Goal: Transaction & Acquisition: Purchase product/service

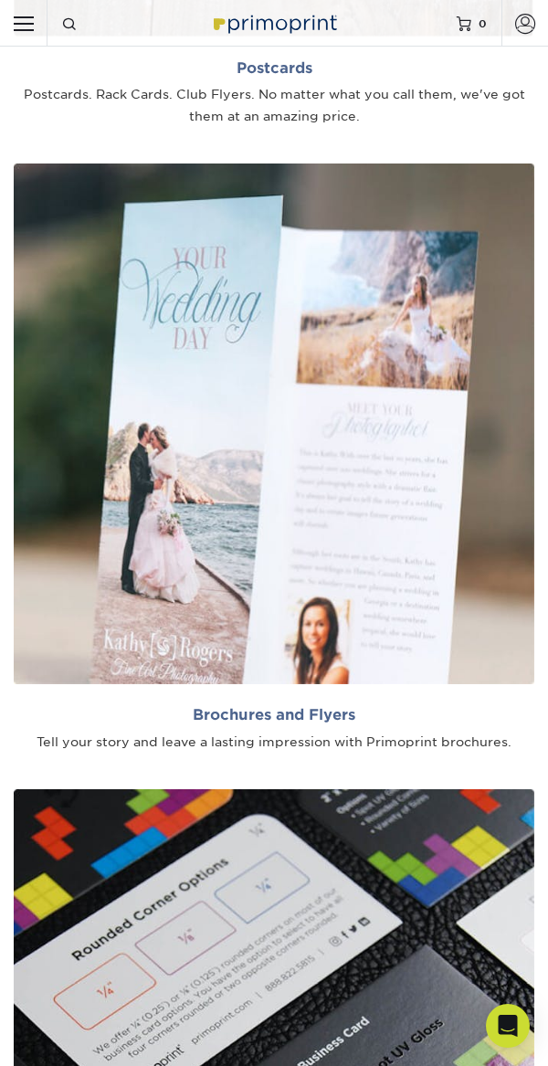
scroll to position [1768, 0]
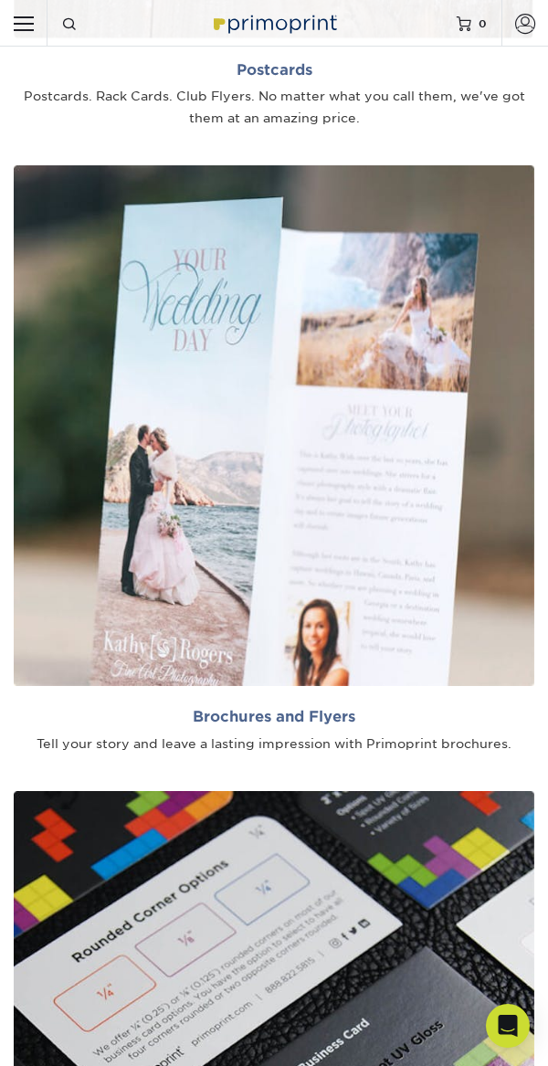
click at [285, 719] on h2 "Brochures and Flyers" at bounding box center [274, 716] width 521 height 17
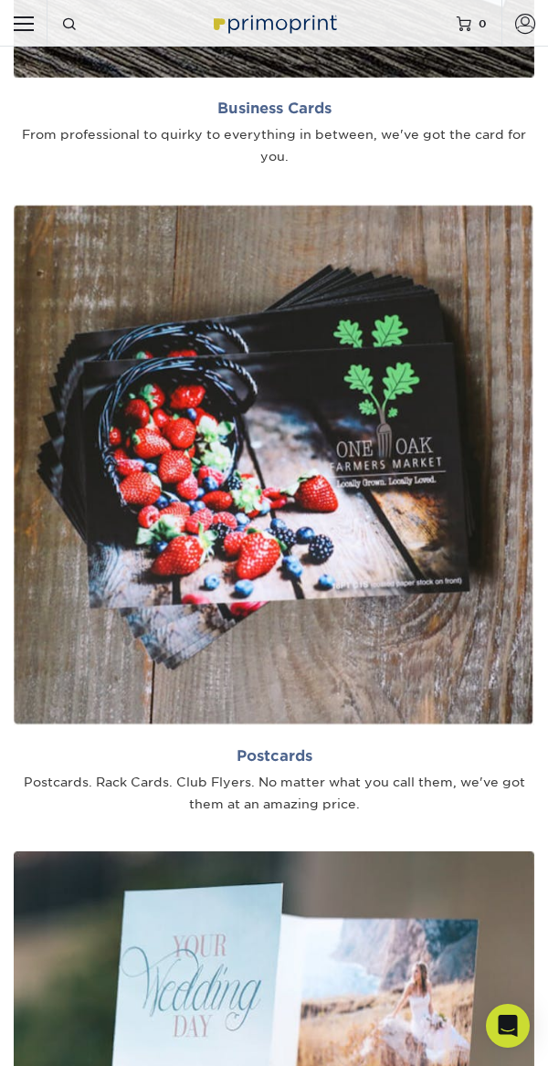
scroll to position [935, 0]
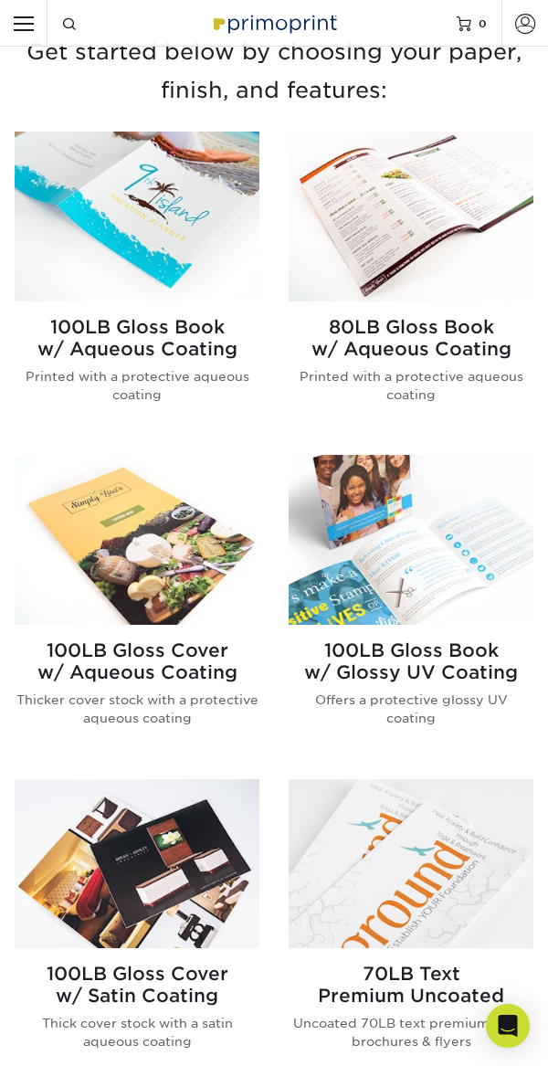
scroll to position [594, 0]
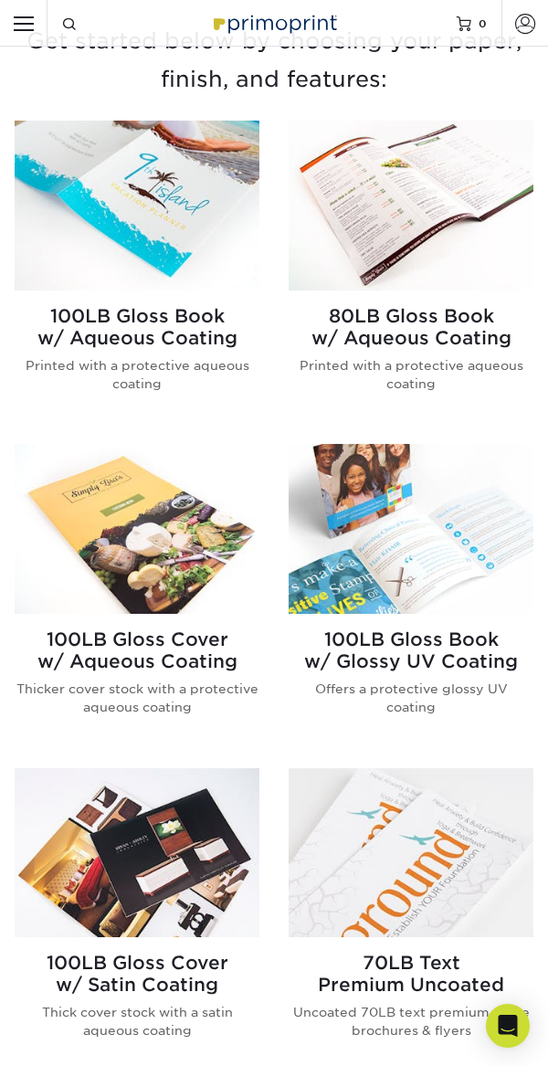
click at [428, 269] on img at bounding box center [411, 205] width 245 height 169
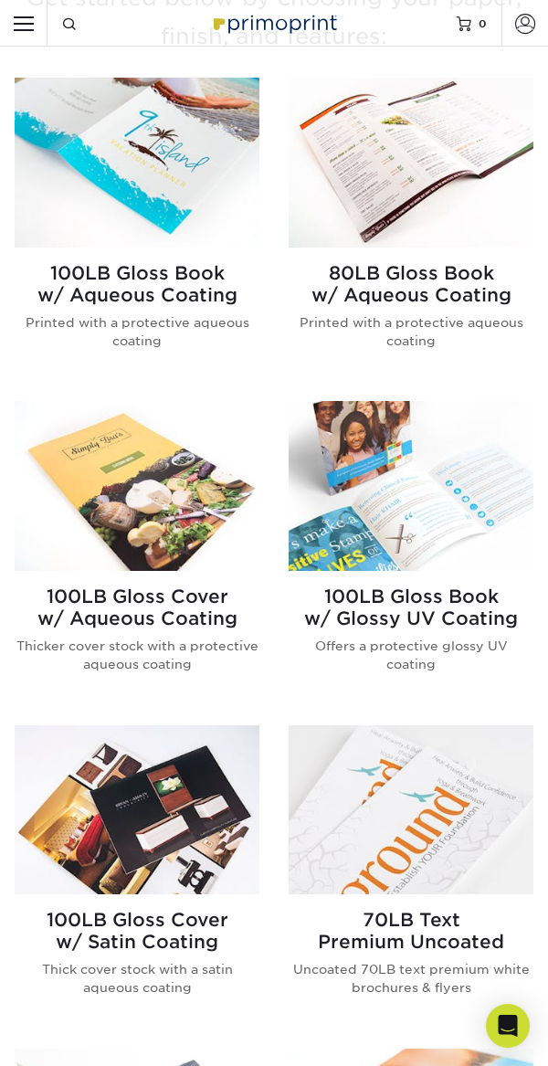
scroll to position [681, 0]
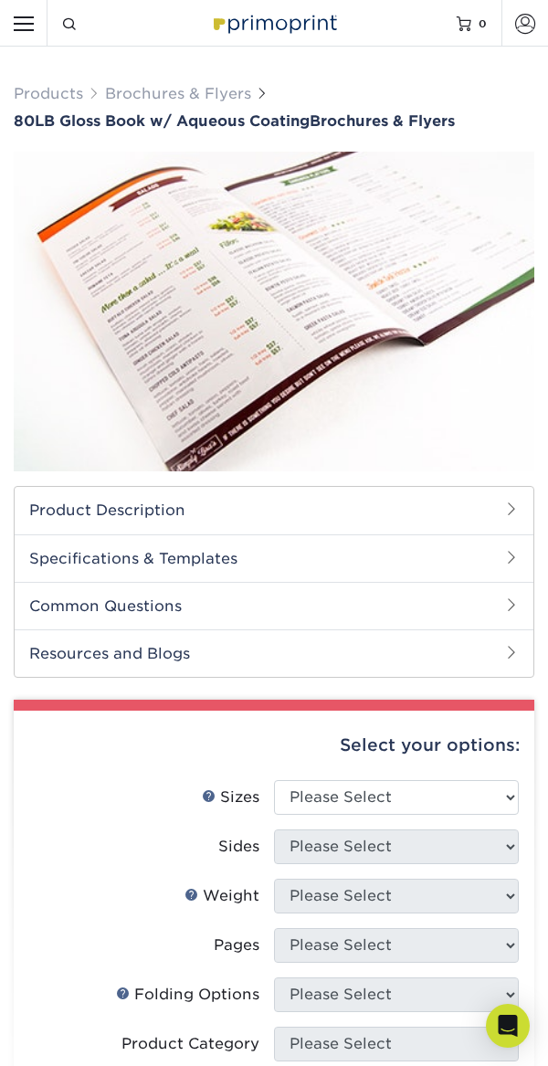
click at [475, 515] on h2 "Product Description" at bounding box center [274, 510] width 519 height 47
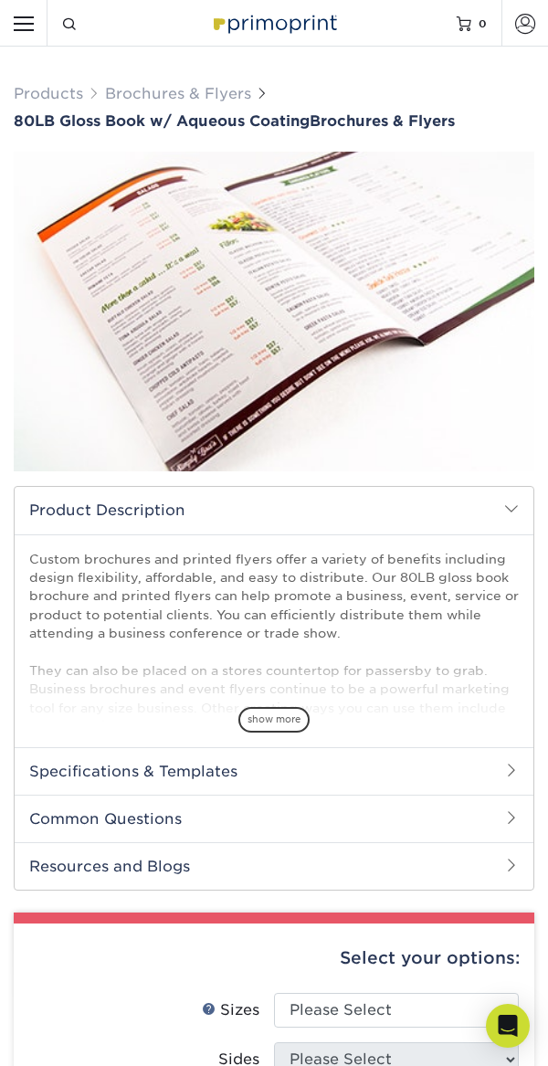
click at [501, 515] on h2 "Product Description" at bounding box center [274, 510] width 519 height 47
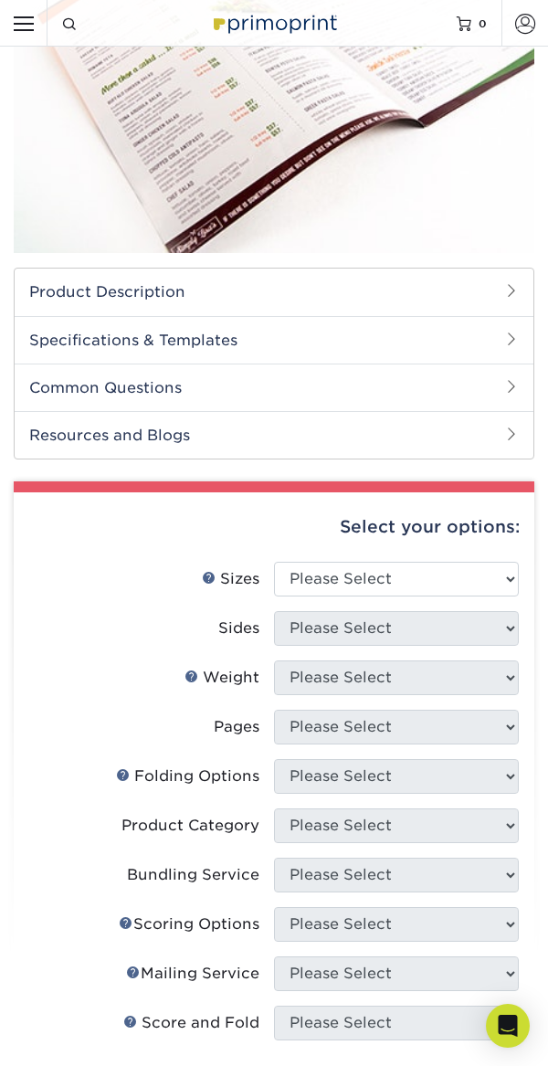
scroll to position [242, 0]
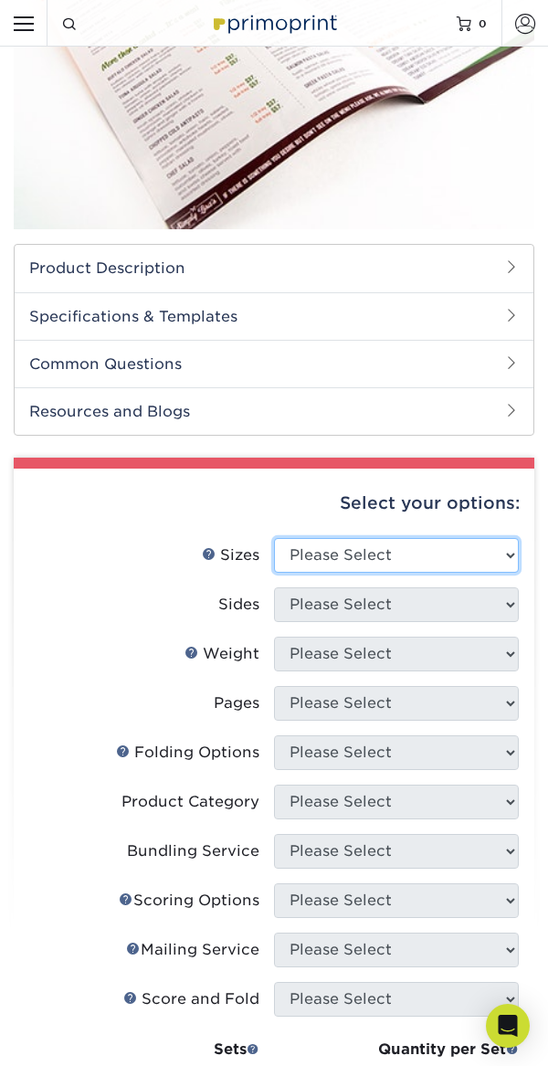
click at [461, 557] on select "Please Select 3.67" x 8.5" 3.67" x 8.5" 4" x 6" 4" x 8.5" 4" x 9" 4" x 11" 4" x…" at bounding box center [396, 555] width 245 height 35
select select "4.00x12.00"
click at [274, 538] on select "Please Select 3.67" x 8.5" 3.67" x 8.5" 4" x 6" 4" x 8.5" 4" x 9" 4" x 11" 4" x…" at bounding box center [396, 555] width 245 height 35
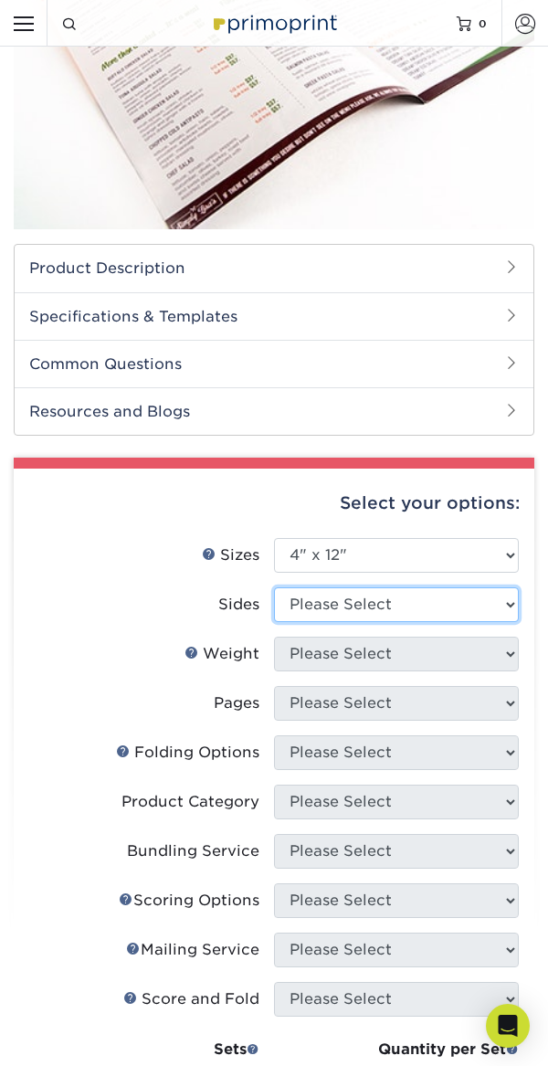
click at [473, 599] on select "Please Select Print Both Sides Print Front Only" at bounding box center [396, 605] width 245 height 35
select select "13abbda7-1d64-4f25-8bb2-c179b224825d"
click at [274, 588] on select "Please Select Print Both Sides Print Front Only" at bounding box center [396, 605] width 245 height 35
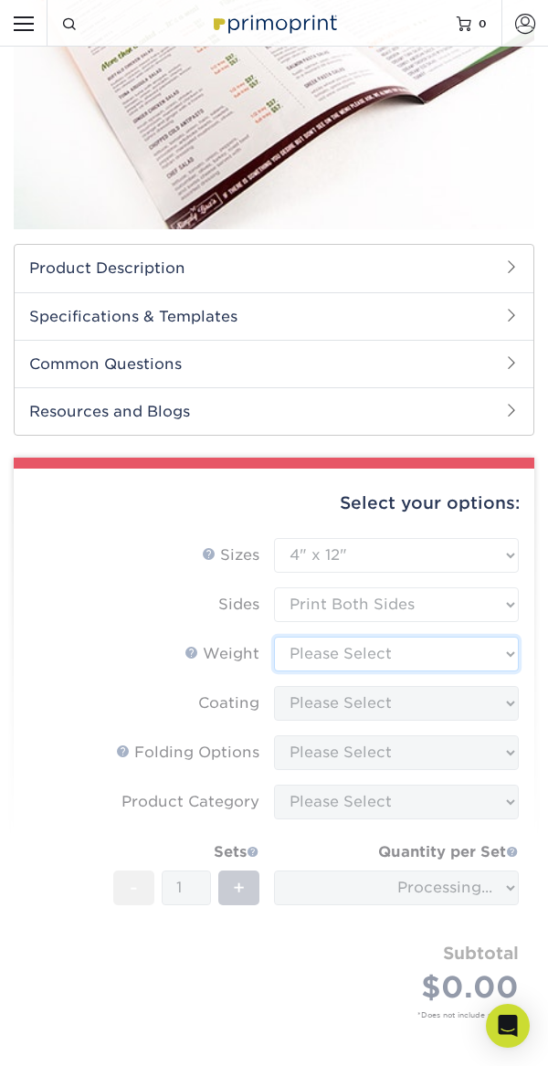
click at [469, 642] on select "Please Select 80LB" at bounding box center [396, 654] width 245 height 35
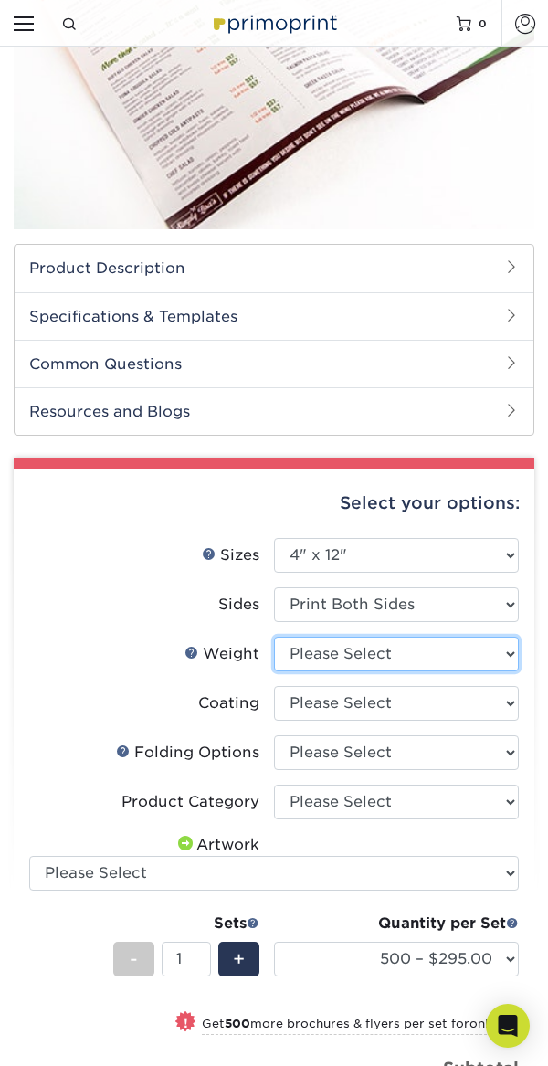
select select "80LB"
click at [274, 637] on select "Please Select 80LB" at bounding box center [396, 654] width 245 height 35
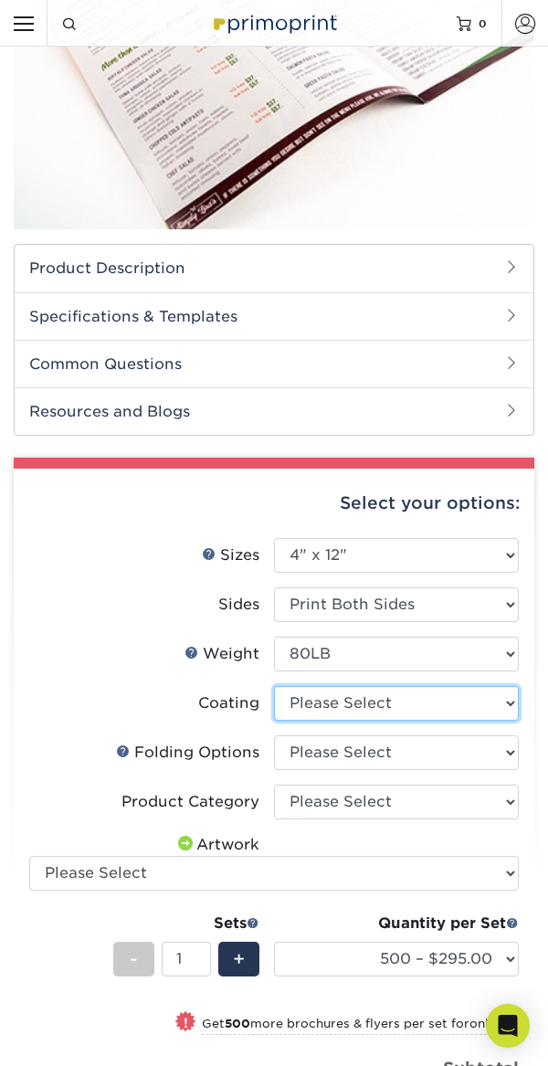
click at [484, 703] on select at bounding box center [396, 703] width 245 height 35
select select "d41dab50-ff65-4f4f-bb17-2afe4d36ae33"
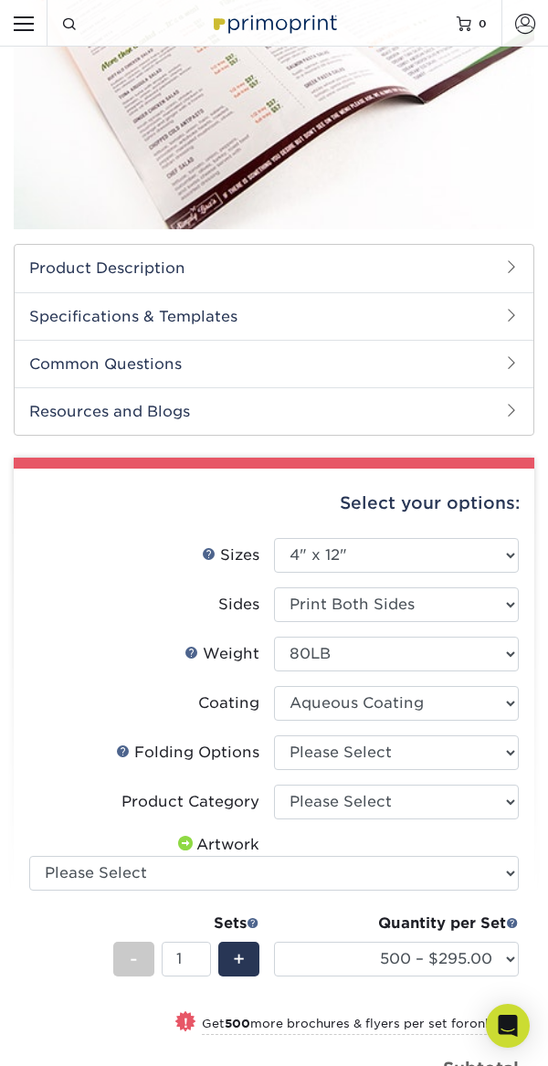
click at [274, 686] on select at bounding box center [396, 703] width 245 height 35
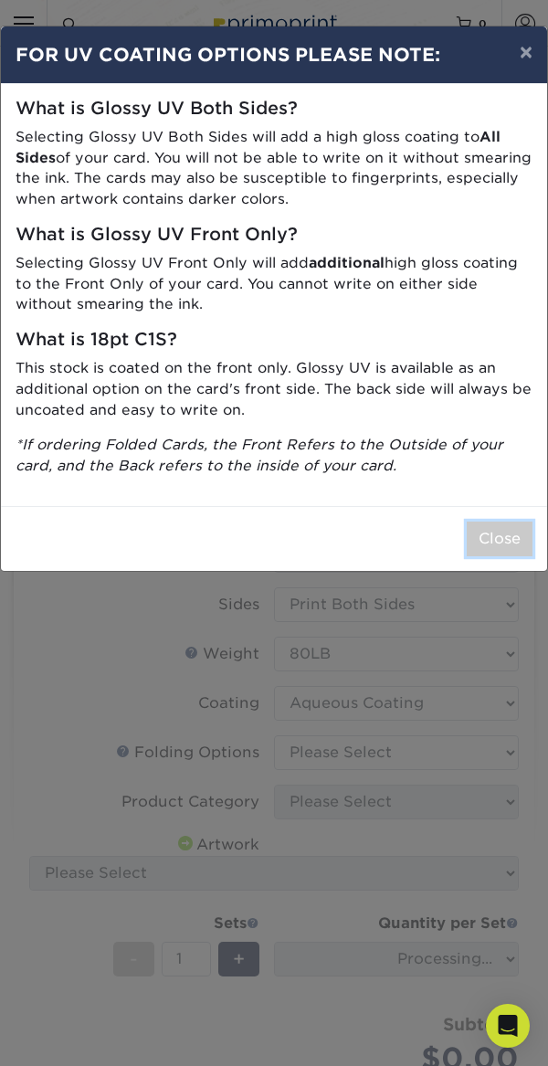
click at [497, 533] on button "Close" at bounding box center [500, 539] width 66 height 35
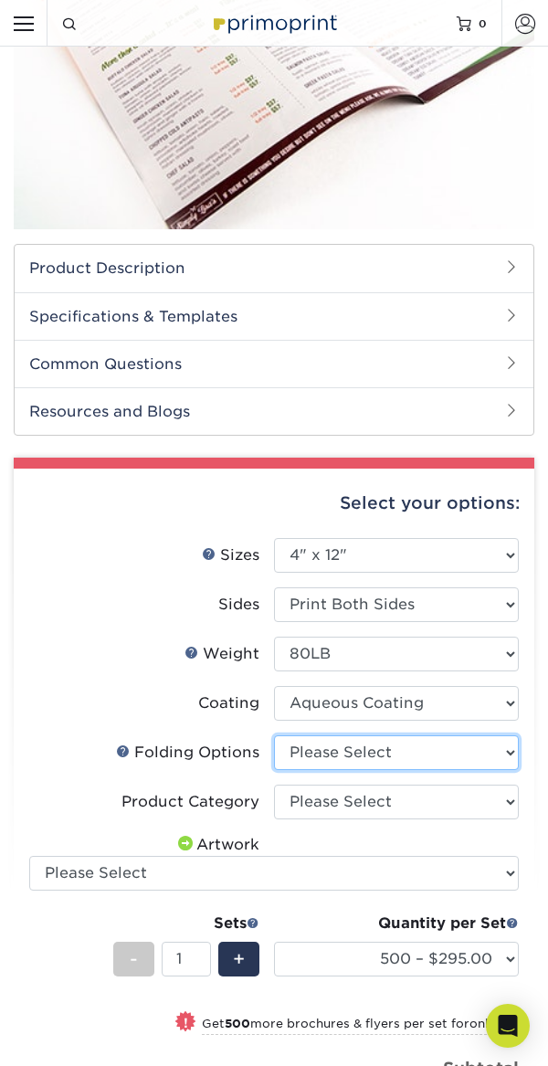
click at [482, 751] on select "Please Select FLAT - No Folding" at bounding box center [396, 753] width 245 height 35
select select "9b1d5825-34d1-4721-9874-ed79abb003d7"
click at [274, 736] on select "Please Select FLAT - No Folding" at bounding box center [396, 753] width 245 height 35
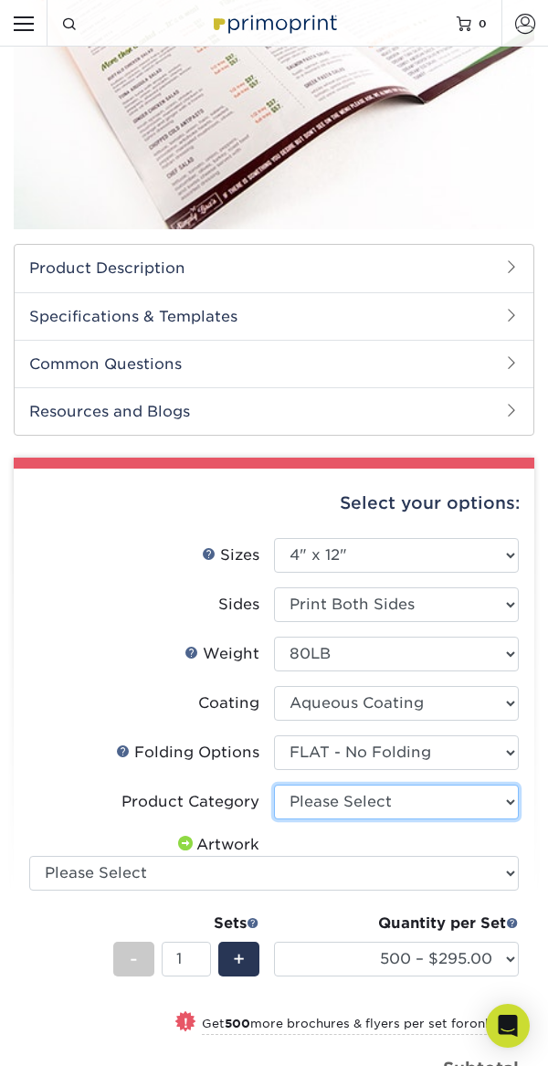
click at [507, 797] on select "Please Select Flyers and Brochures" at bounding box center [396, 802] width 245 height 35
select select "1a668080-6b7c-4174-b399-2c3833b27ef4"
click at [274, 785] on select "Please Select Flyers and Brochures" at bounding box center [396, 802] width 245 height 35
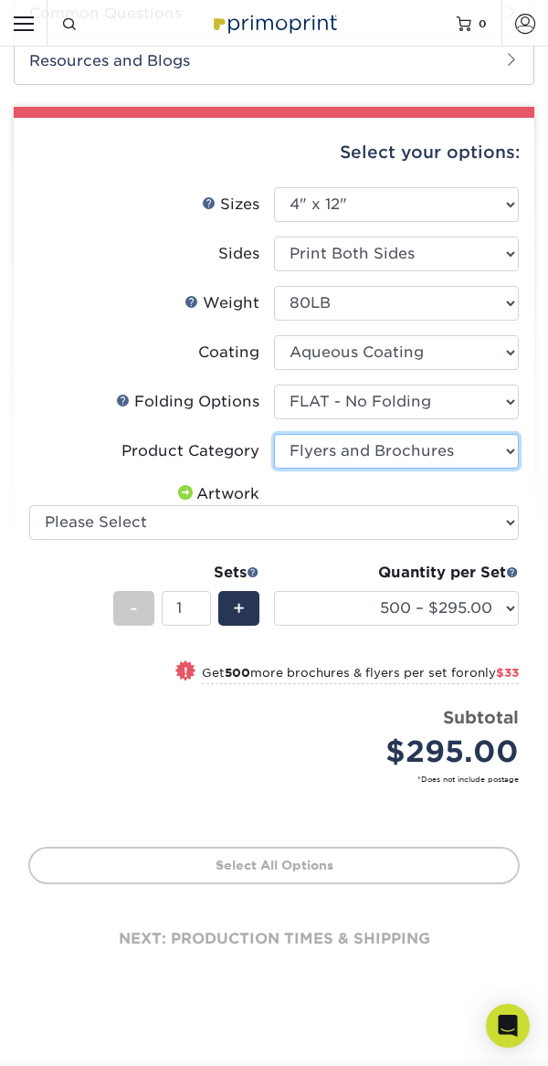
scroll to position [594, 0]
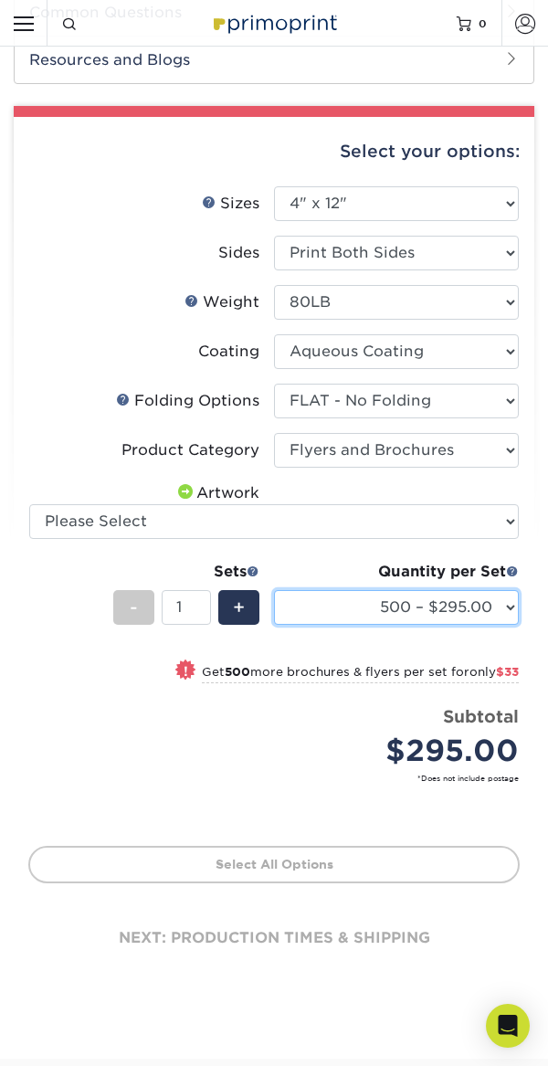
click at [494, 604] on select "500 – $295.00 1000 – $328.00 2000 – $370.00 2500 – $462.00 3000 – $529.00 4000 …" at bounding box center [396, 607] width 245 height 35
click at [274, 590] on select "500 – $295.00 1000 – $328.00 2000 – $370.00 2500 – $462.00 3000 – $529.00 4000 …" at bounding box center [396, 607] width 245 height 35
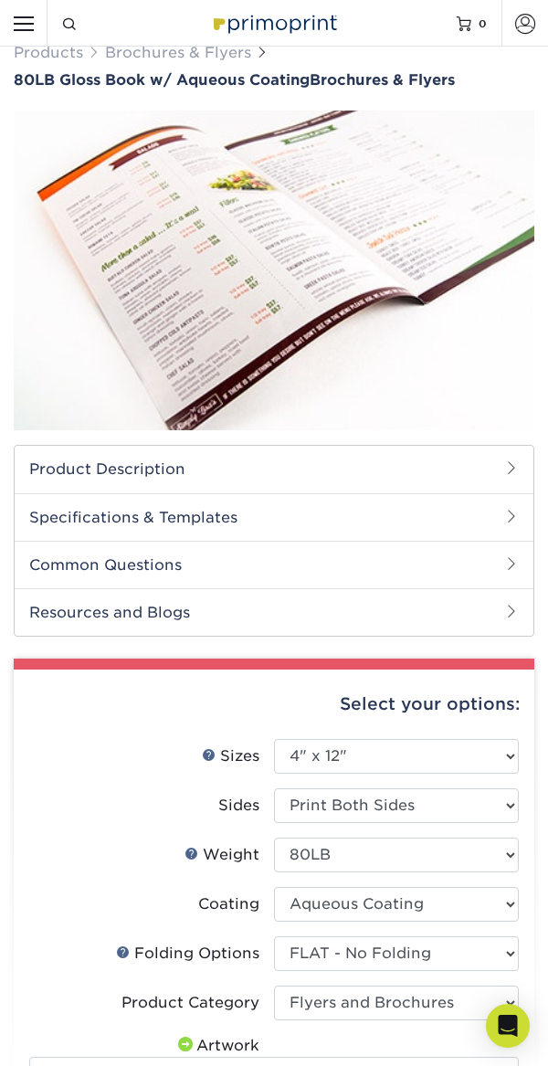
scroll to position [0, 0]
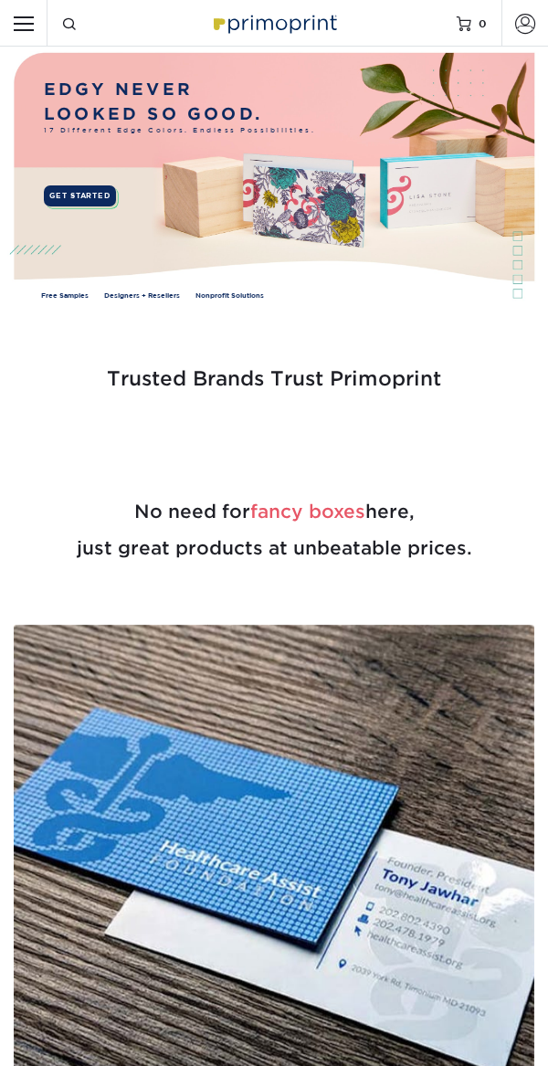
scroll to position [890, 0]
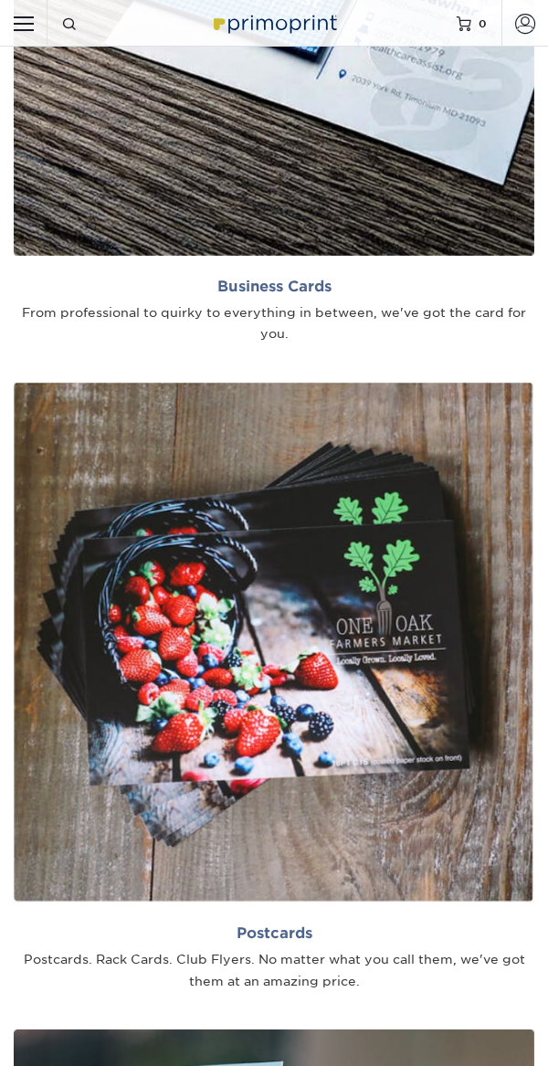
click at [33, 16] on input "Resources Menu" at bounding box center [23, 23] width 47 height 47
checkbox input "true"
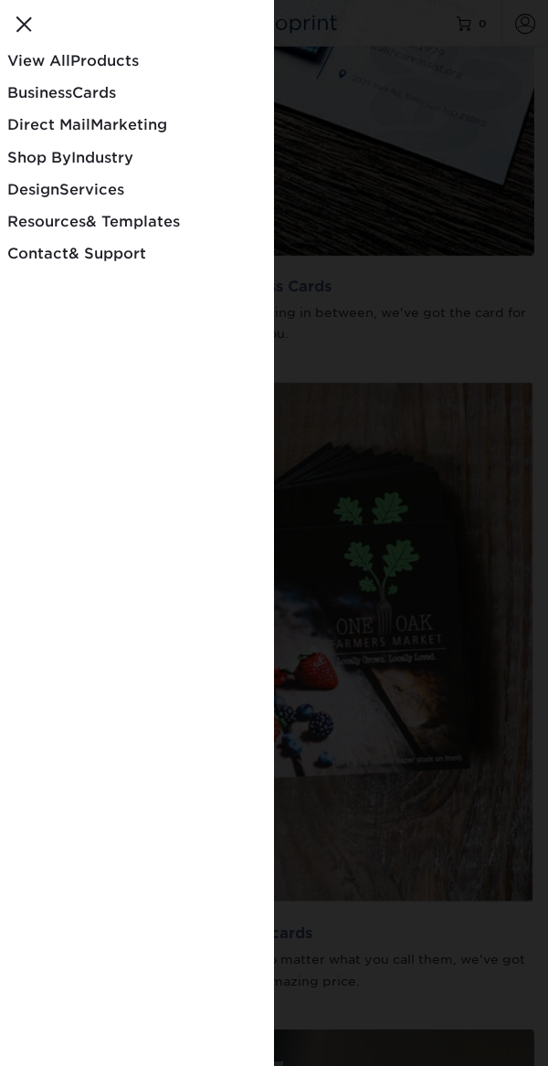
scroll to position [0, 0]
click at [58, 50] on link "View All Products" at bounding box center [137, 64] width 274 height 32
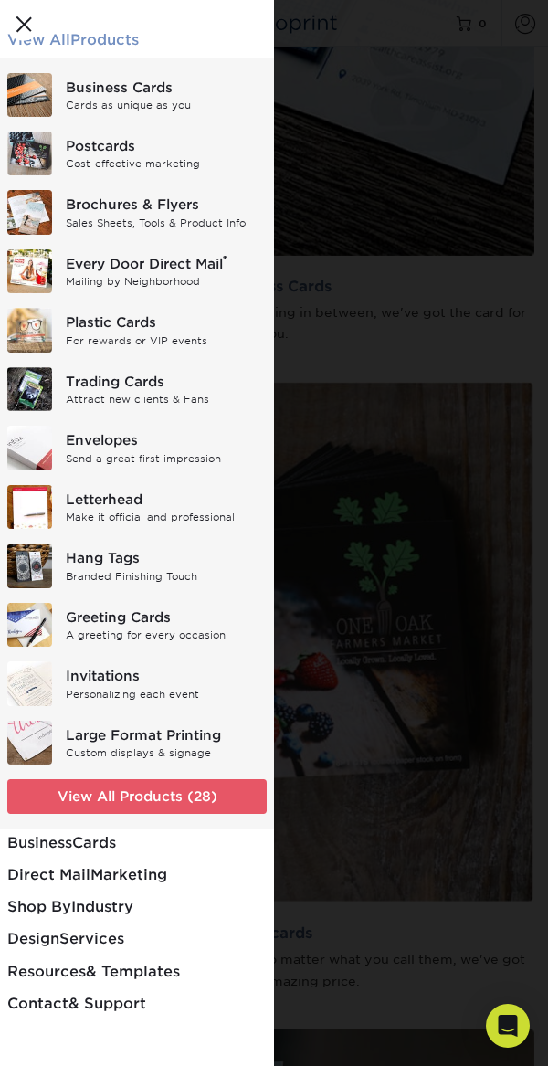
scroll to position [27, 0]
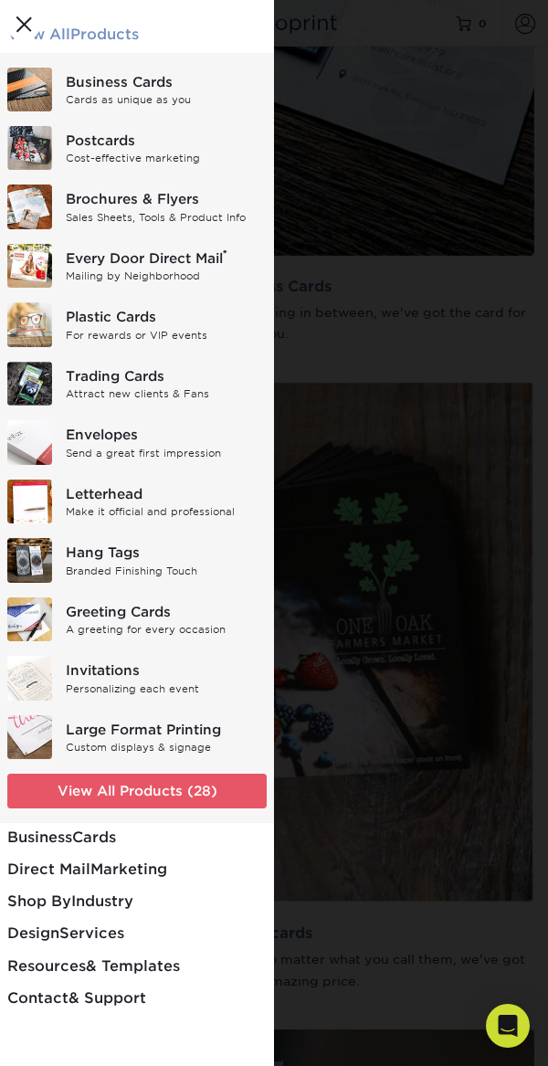
click at [162, 504] on div "Make it official and professional" at bounding box center [167, 512] width 202 height 16
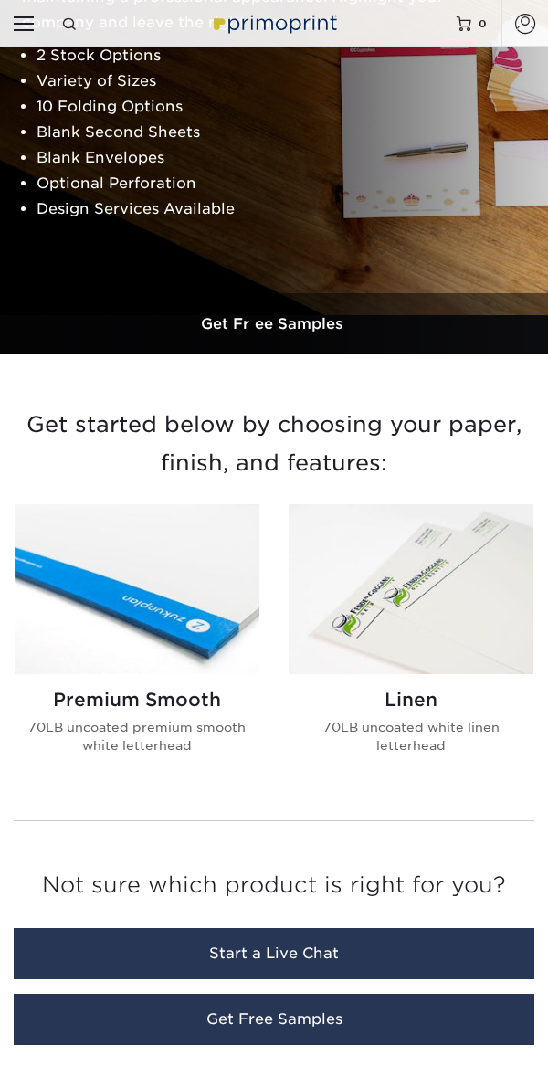
scroll to position [299, 0]
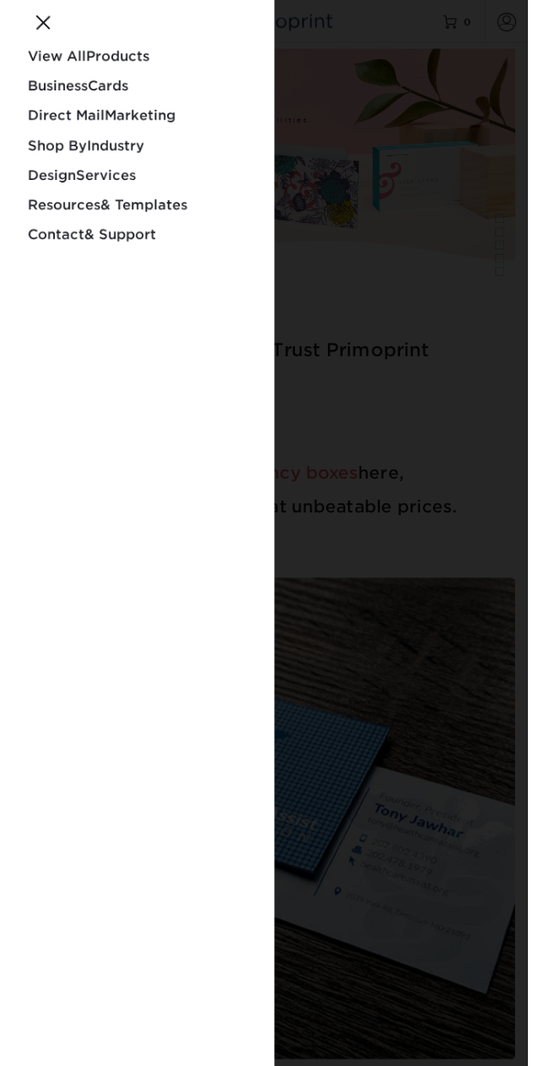
scroll to position [890, 0]
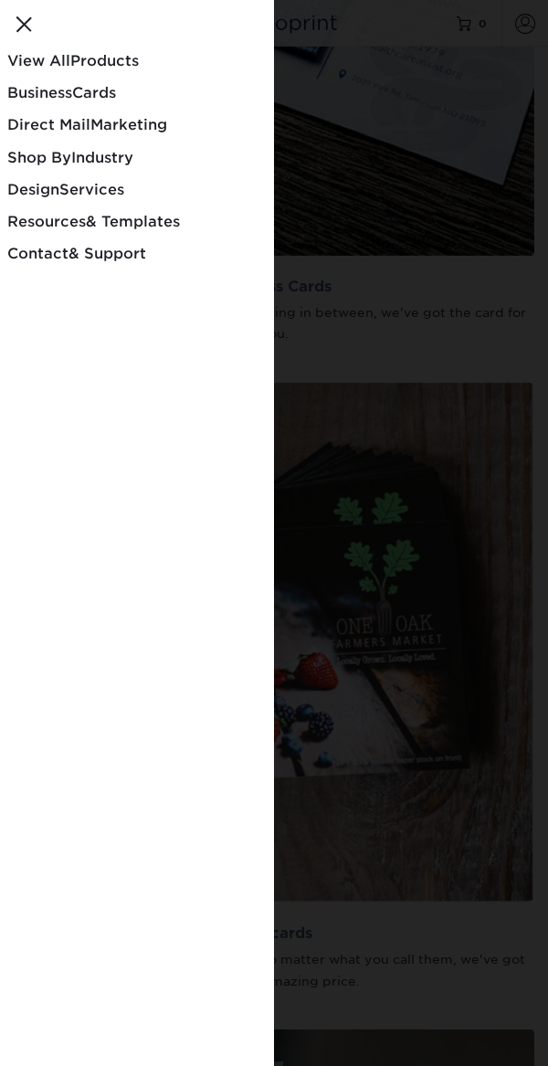
click at [35, 51] on link "View All Products" at bounding box center [137, 64] width 274 height 32
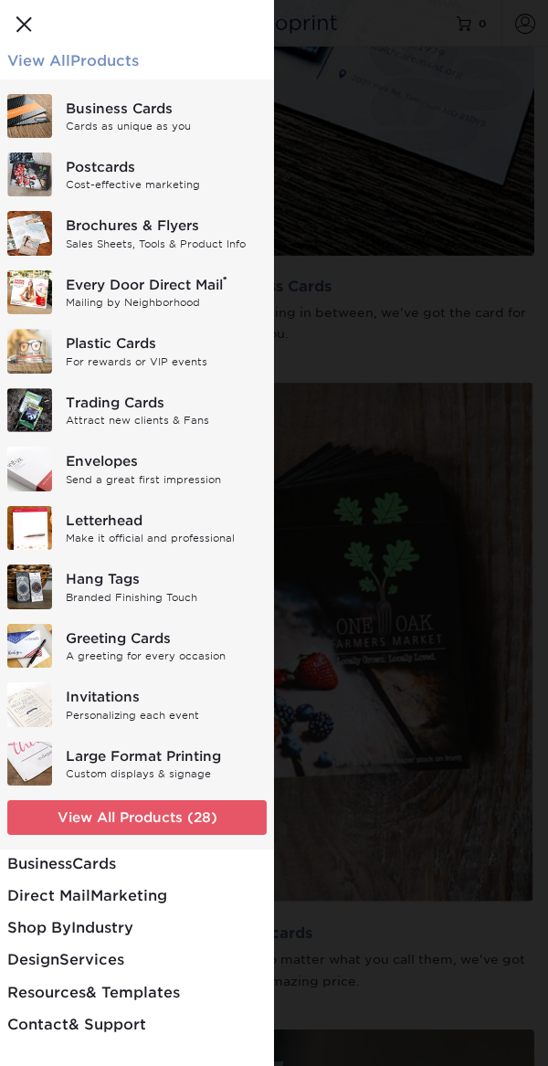
scroll to position [27, 0]
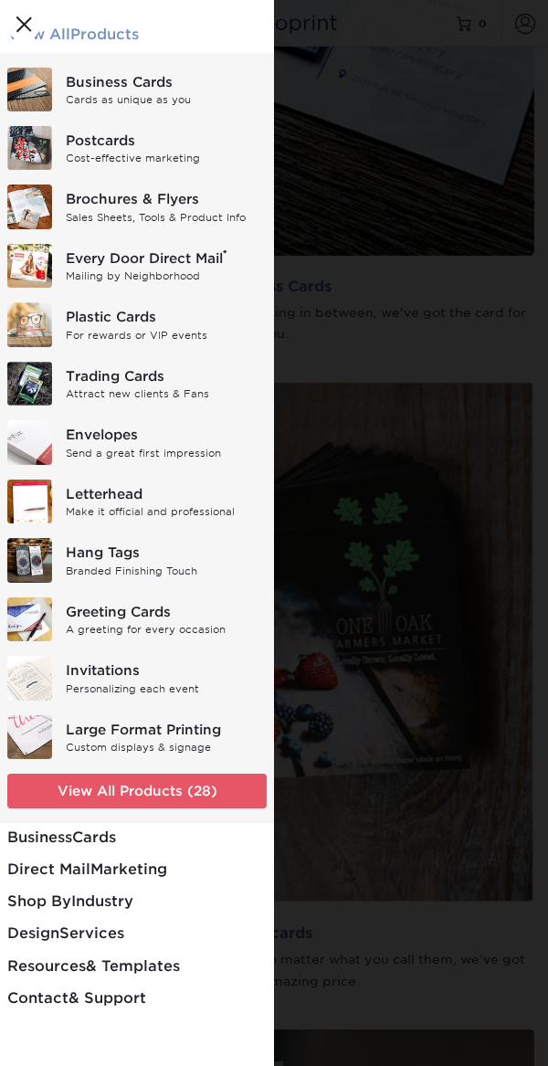
click at [180, 738] on div "Large Format Printing" at bounding box center [167, 730] width 202 height 20
click at [175, 737] on div "Large Format Printing" at bounding box center [167, 730] width 202 height 20
checkbox input "false"
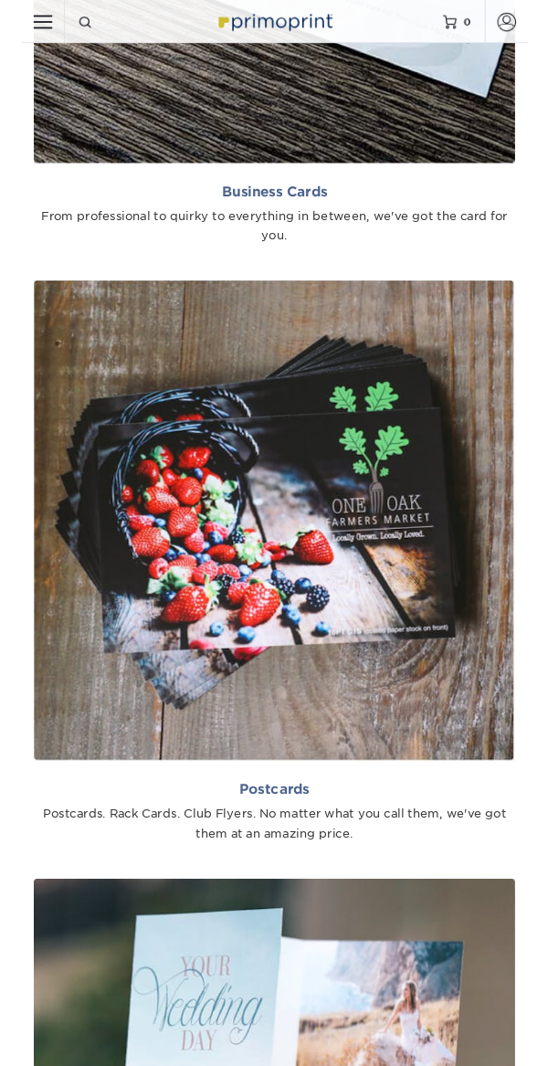
scroll to position [978, 0]
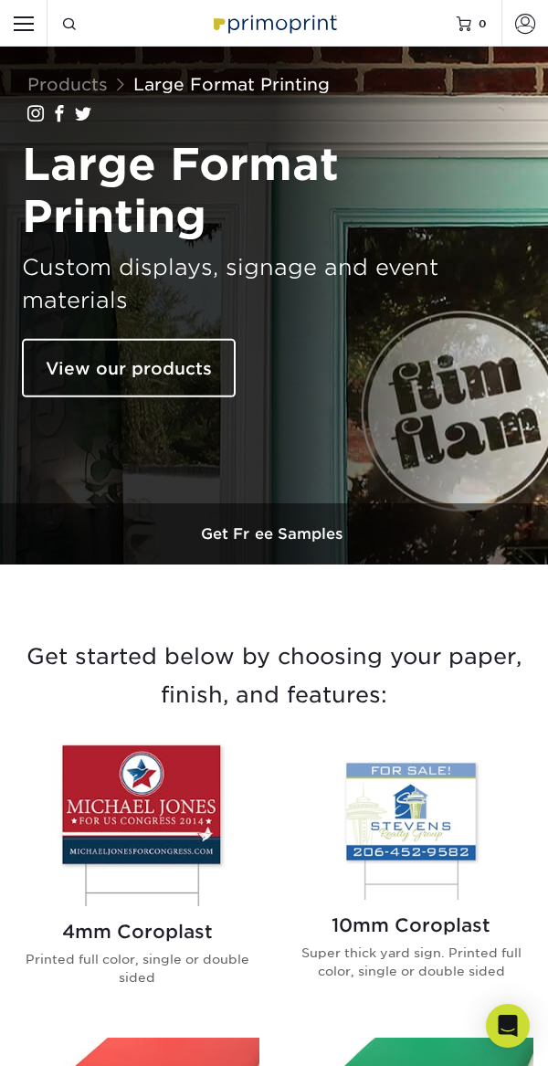
click at [79, 367] on link "View our products" at bounding box center [129, 368] width 214 height 58
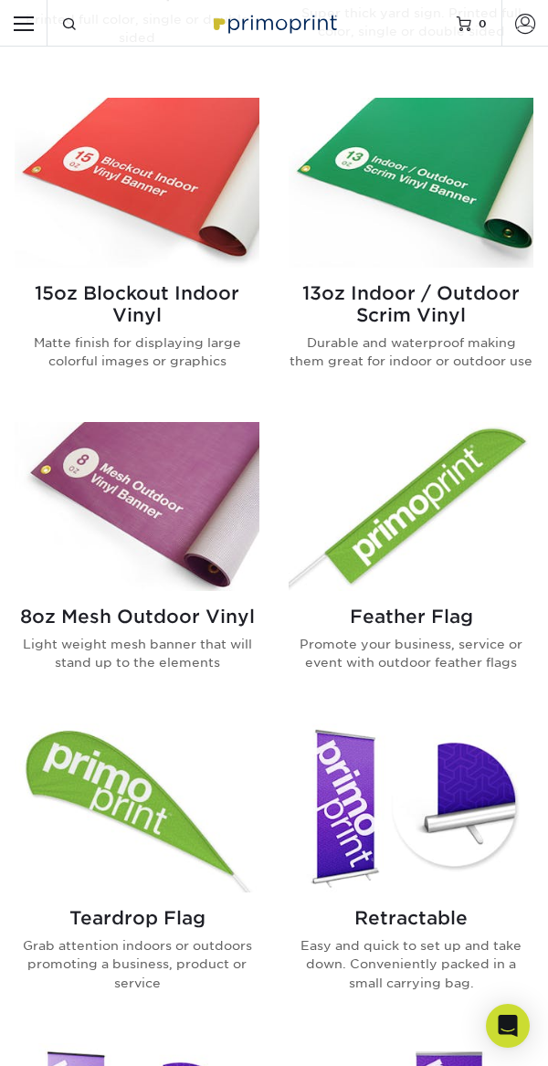
scroll to position [972, 0]
